Goal: Navigation & Orientation: Find specific page/section

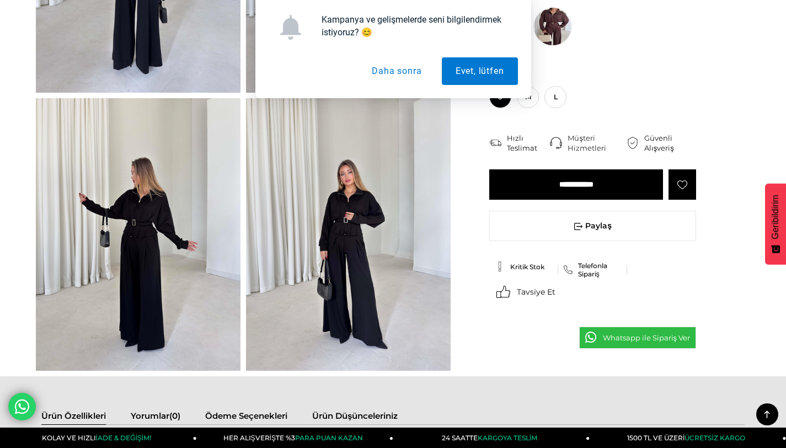
scroll to position [241, 0]
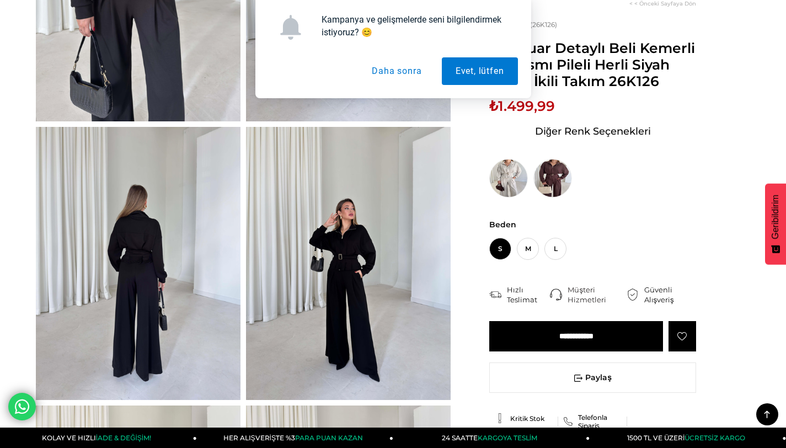
click at [377, 70] on button "Daha sonra" at bounding box center [396, 71] width 77 height 28
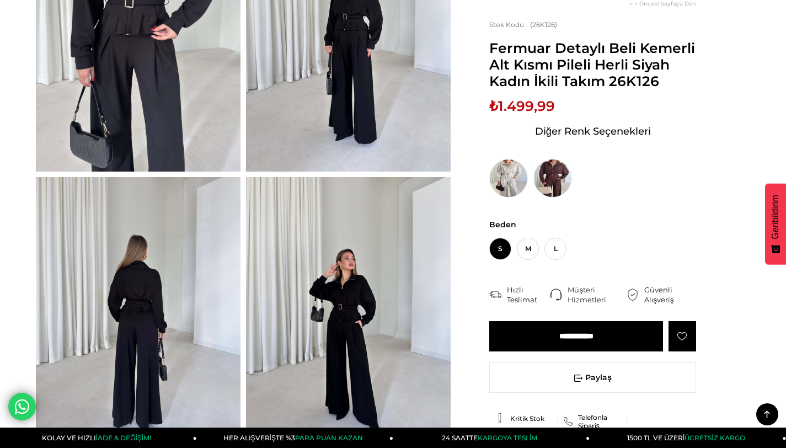
scroll to position [145, 0]
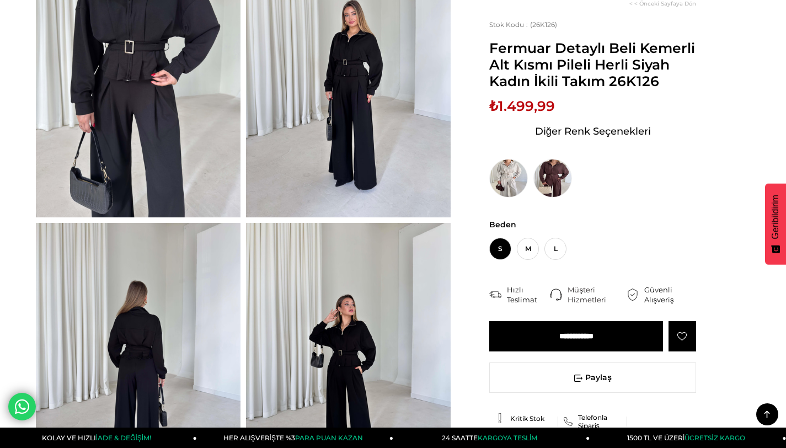
click at [156, 134] on img at bounding box center [138, 81] width 205 height 273
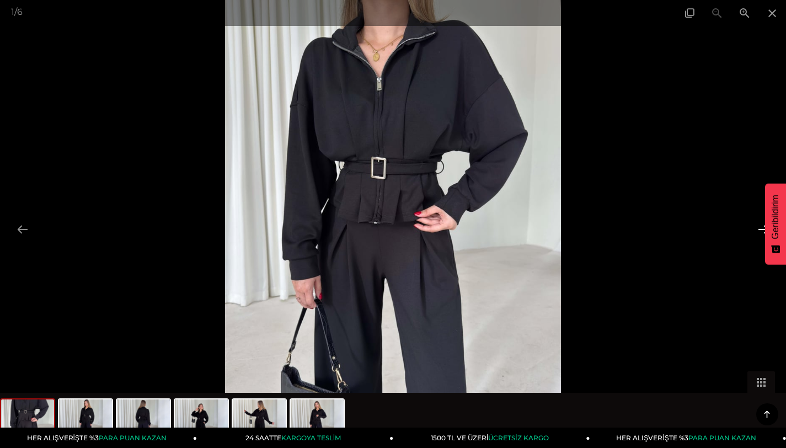
click at [761, 227] on button at bounding box center [763, 229] width 23 height 22
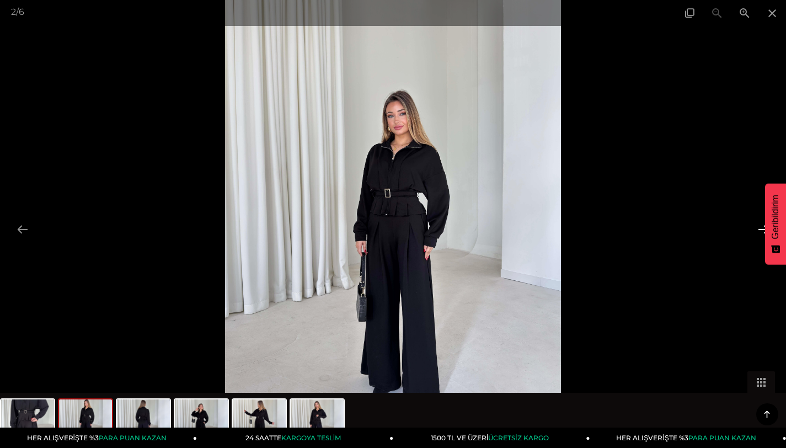
click at [761, 227] on button at bounding box center [763, 229] width 23 height 22
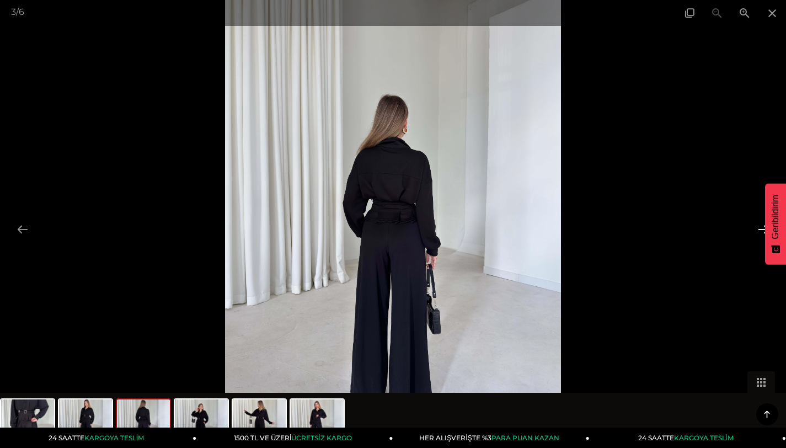
click at [761, 227] on button at bounding box center [763, 229] width 23 height 22
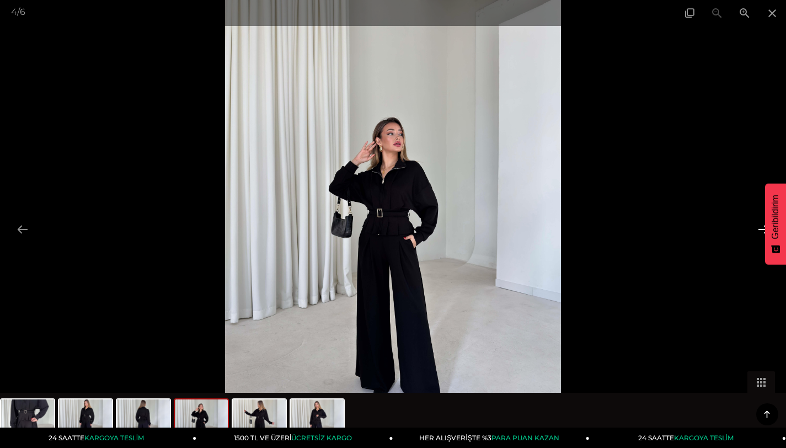
click at [761, 227] on button at bounding box center [763, 229] width 23 height 22
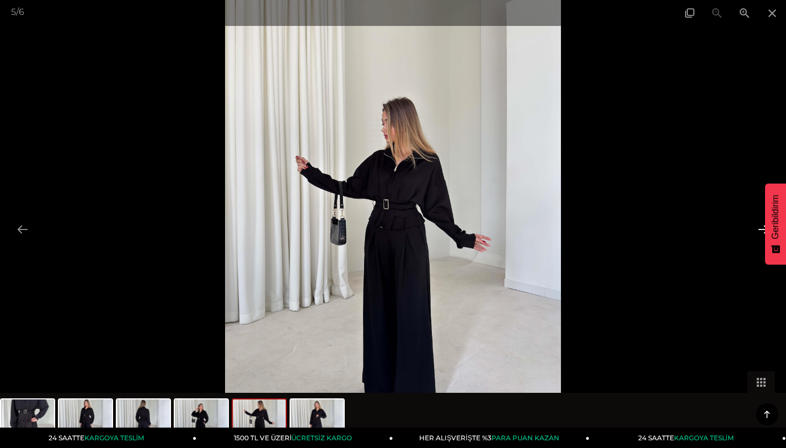
click at [761, 227] on button at bounding box center [763, 229] width 23 height 22
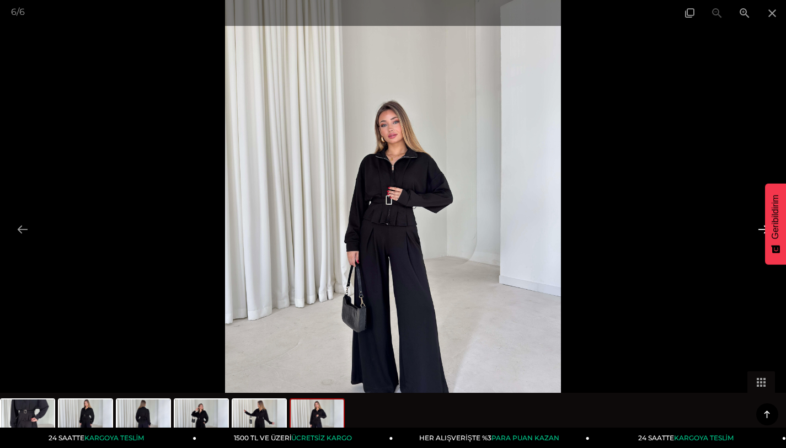
click at [761, 227] on button at bounding box center [763, 229] width 23 height 22
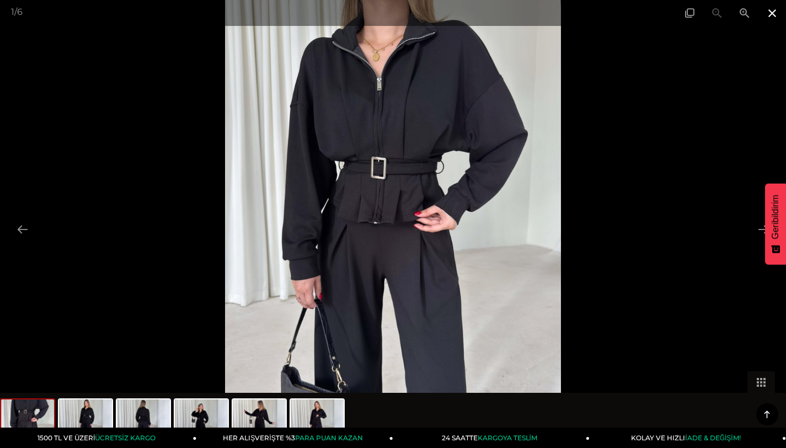
click at [772, 15] on span at bounding box center [772, 13] width 28 height 26
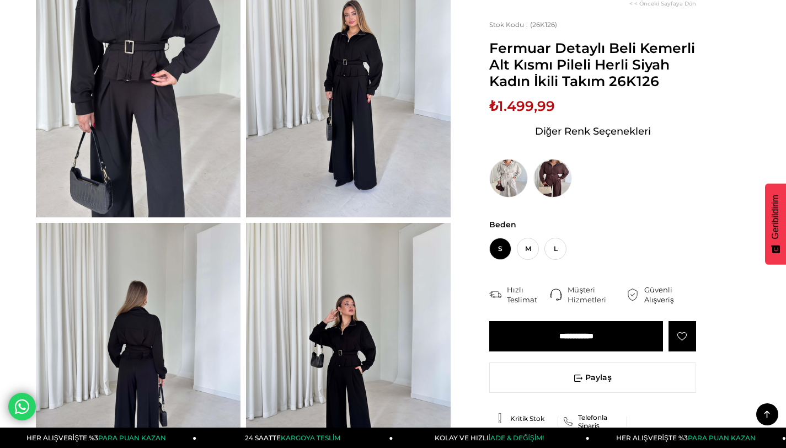
drag, startPoint x: 487, startPoint y: 39, endPoint x: 691, endPoint y: 83, distance: 208.7
click at [691, 83] on div "< < Önceki Sayfaya Dön Stok Kodu (26K126) Fermuar Detaylı Beli Kemerli Alt Kısm…" at bounding box center [601, 264] width 300 height 528
click at [666, 92] on div "Stok Kodu (26K126) Fermuar Detaylı Beli Kemerli Alt Kısmı Pileli Herli Siyah Ka…" at bounding box center [592, 108] width 207 height 177
drag, startPoint x: 671, startPoint y: 90, endPoint x: 493, endPoint y: 40, distance: 185.5
click at [493, 40] on span "Fermuar Detaylı Beli Kemerli Alt Kısmı Pileli Herli Siyah Kadın İkili Takım 26K…" at bounding box center [592, 65] width 207 height 50
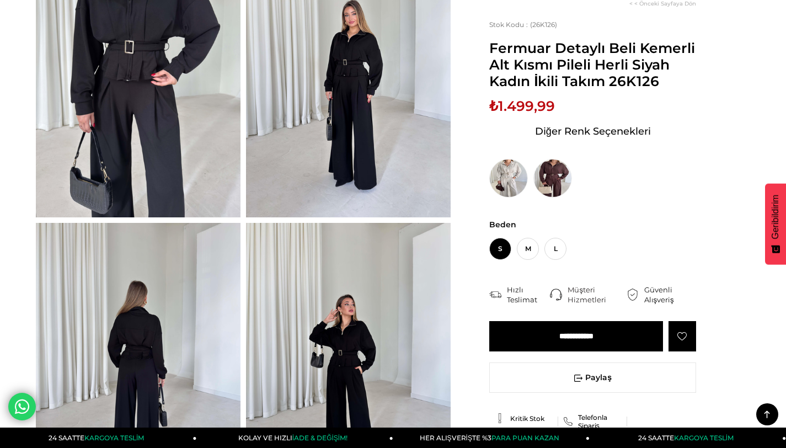
copy span "Fermuar Detaylı Beli Kemerli Alt Kısmı Pileli Herli Siyah Kadın İkili Takım 26K…"
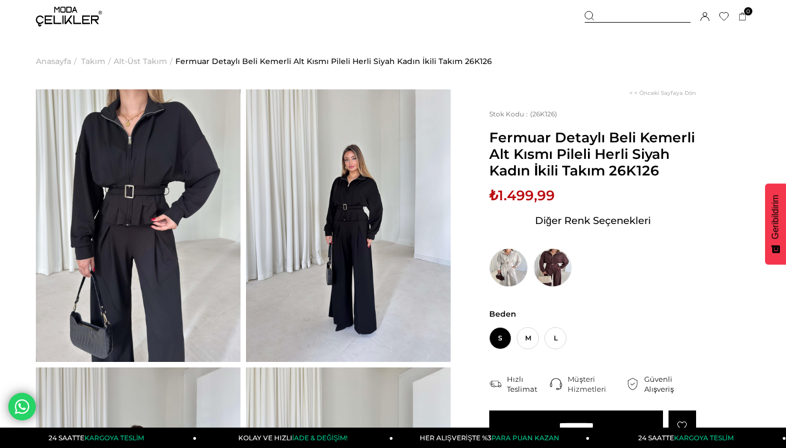
click at [71, 22] on img at bounding box center [69, 17] width 66 height 20
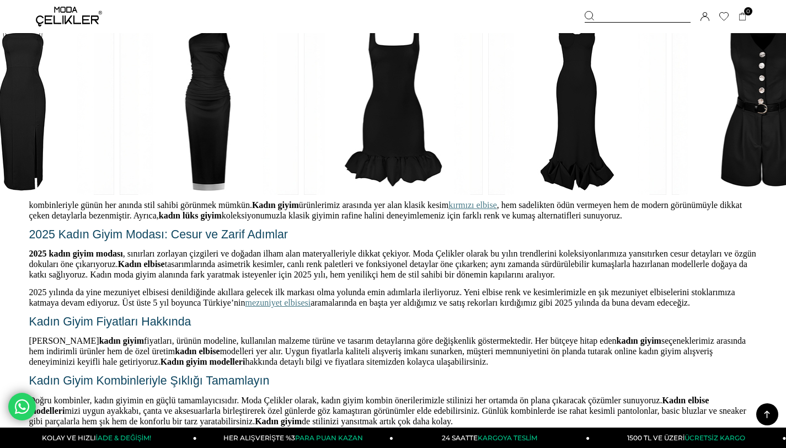
scroll to position [1669, 0]
